Goal: Browse casually

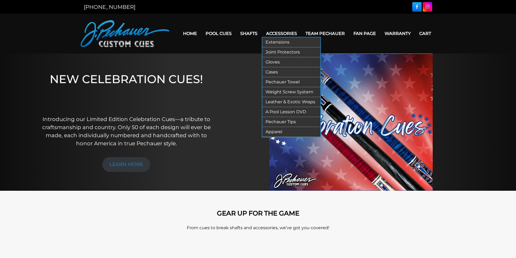
click at [276, 132] on link "Apparel" at bounding box center [291, 132] width 58 height 10
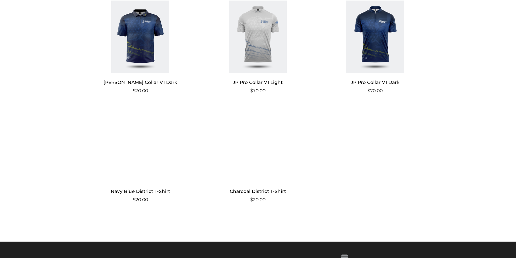
scroll to position [482, 0]
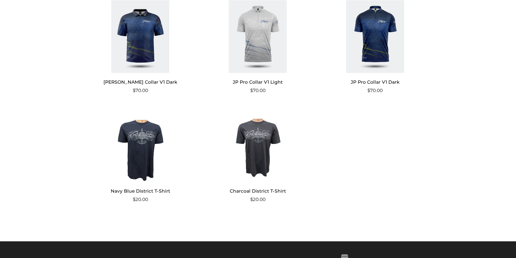
click at [148, 151] on img at bounding box center [140, 145] width 105 height 73
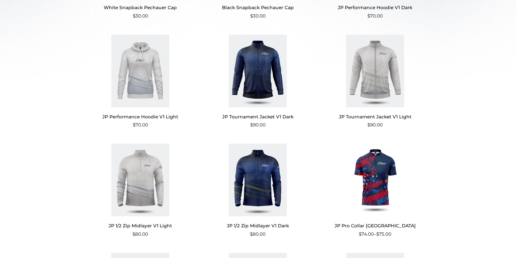
scroll to position [0, 0]
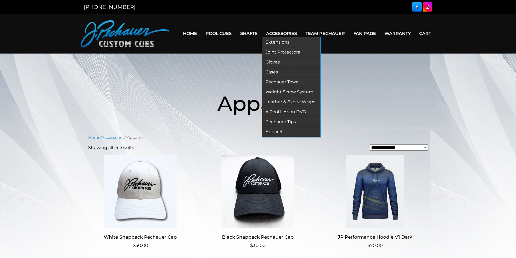
click at [276, 62] on link "Gloves" at bounding box center [291, 62] width 58 height 10
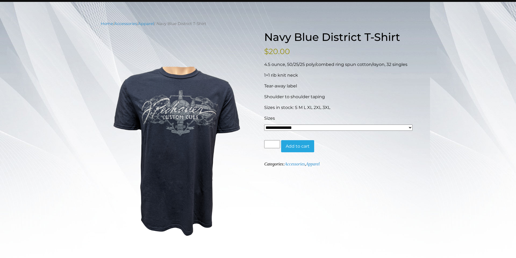
scroll to position [50, 0]
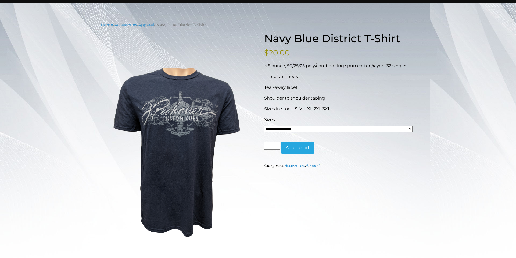
click at [409, 128] on select "**********" at bounding box center [338, 129] width 148 height 6
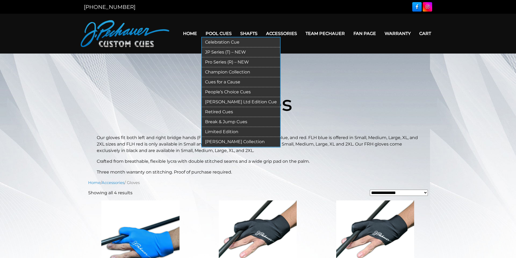
click at [220, 72] on link "Champion Collection" at bounding box center [241, 72] width 78 height 10
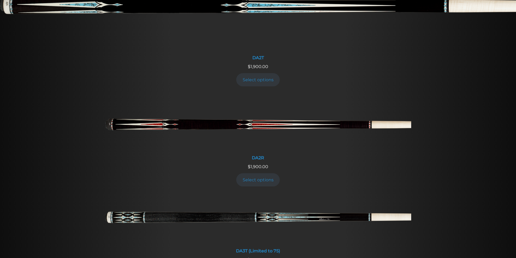
scroll to position [838, 0]
click at [439, 67] on div "$ 1,900.00" at bounding box center [258, 66] width 516 height 6
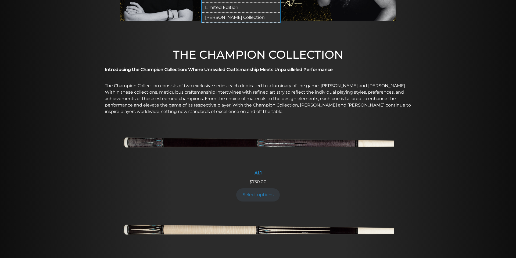
scroll to position [0, 0]
